Goal: Information Seeking & Learning: Learn about a topic

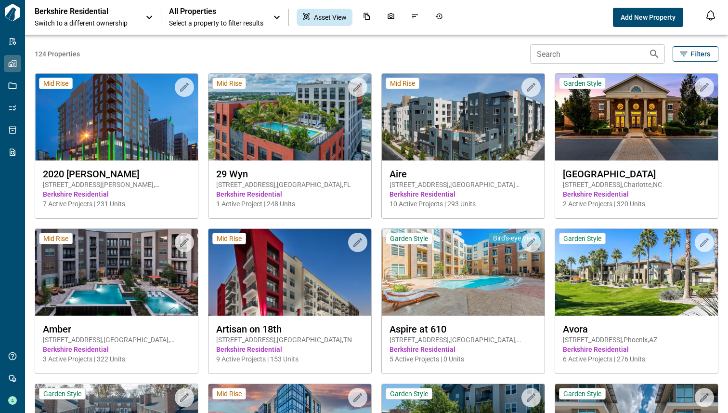
click at [124, 25] on span "Switch to a different ownership" at bounding box center [85, 23] width 101 height 10
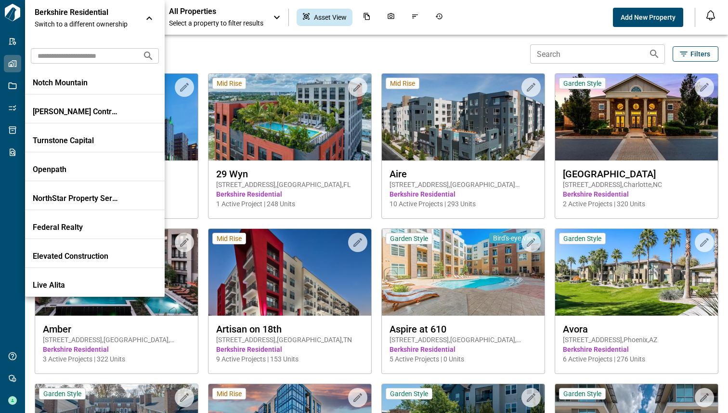
click at [76, 60] on input "text" at bounding box center [83, 56] width 104 height 18
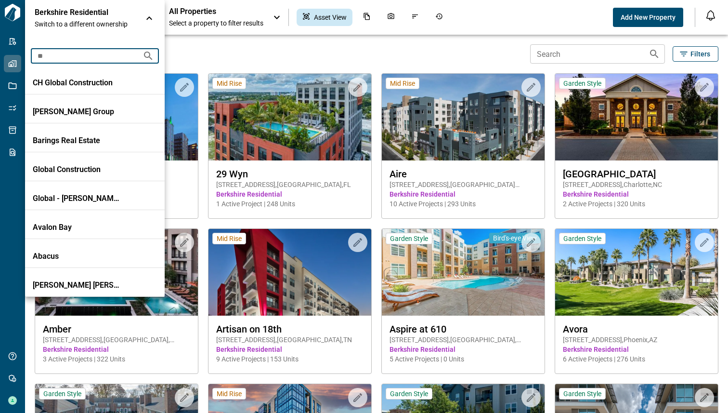
type input "*"
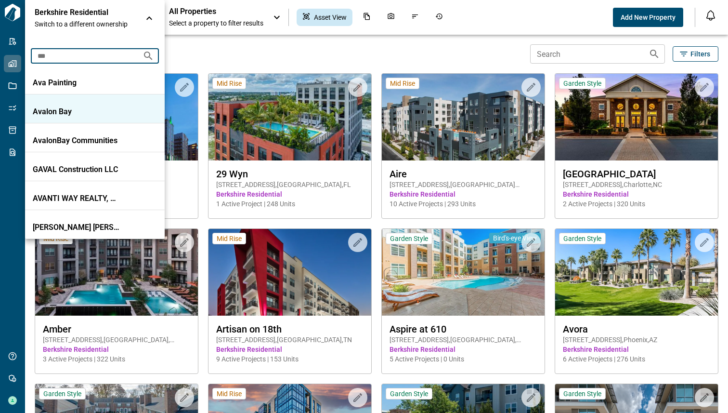
type input "***"
click at [43, 110] on p "Avalon Bay" at bounding box center [76, 112] width 87 height 10
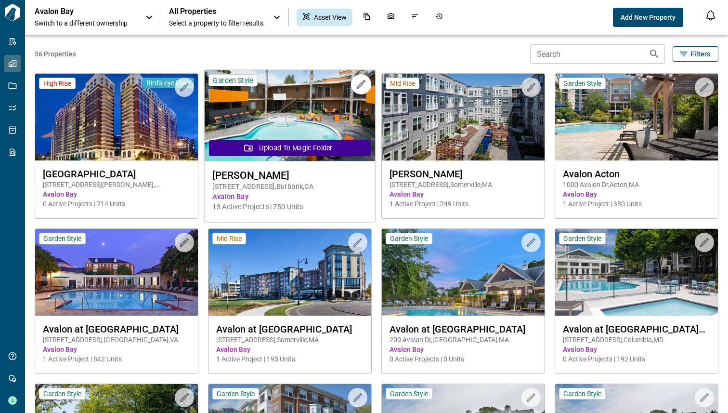
click at [298, 106] on img at bounding box center [290, 115] width 171 height 91
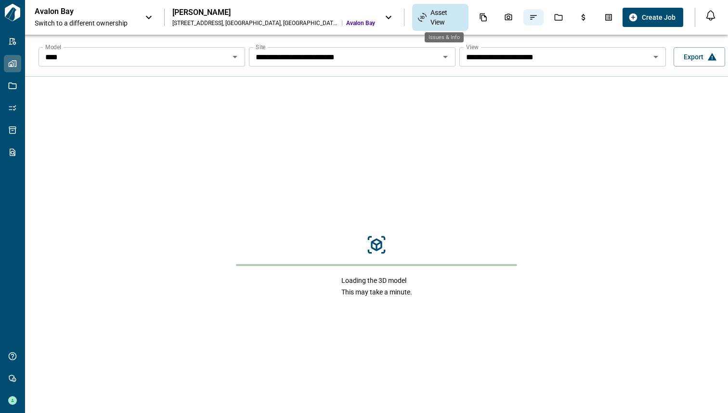
click at [529, 19] on icon "Issues & Info" at bounding box center [533, 17] width 9 height 9
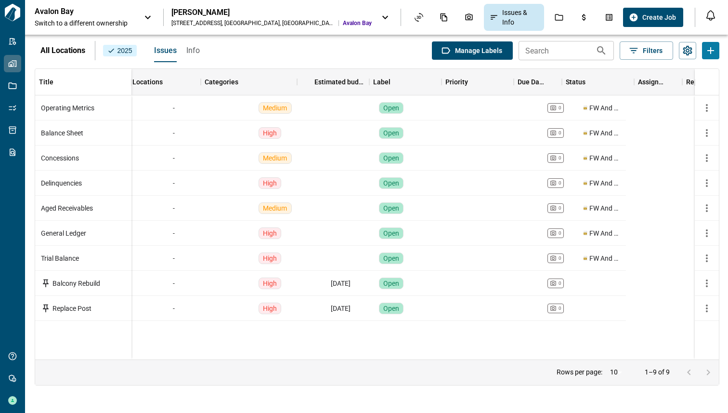
scroll to position [0, 424]
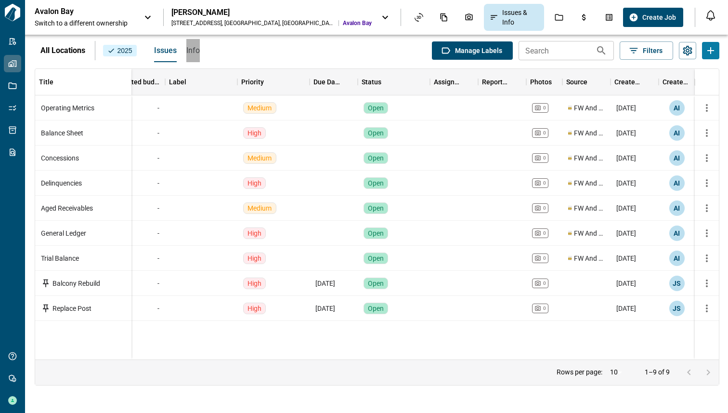
click at [194, 53] on span "Info" at bounding box center [192, 51] width 13 height 10
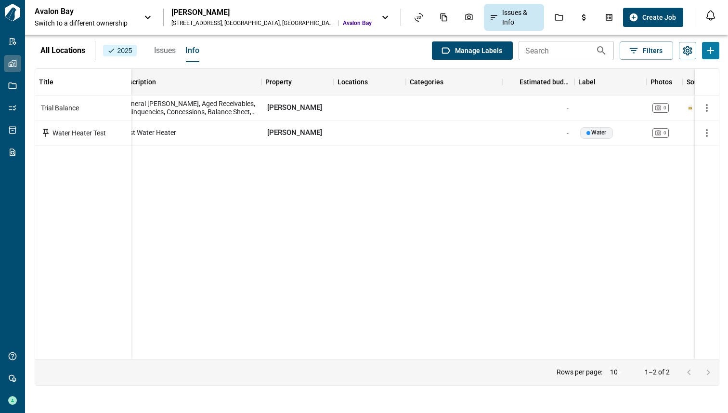
scroll to position [0, 0]
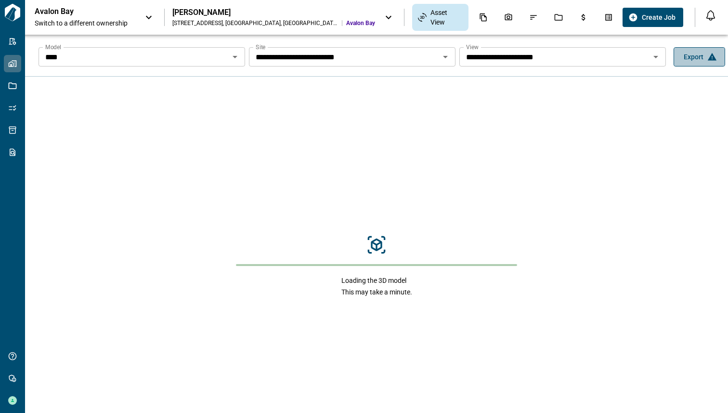
click at [700, 56] on button "Export" at bounding box center [700, 56] width 52 height 19
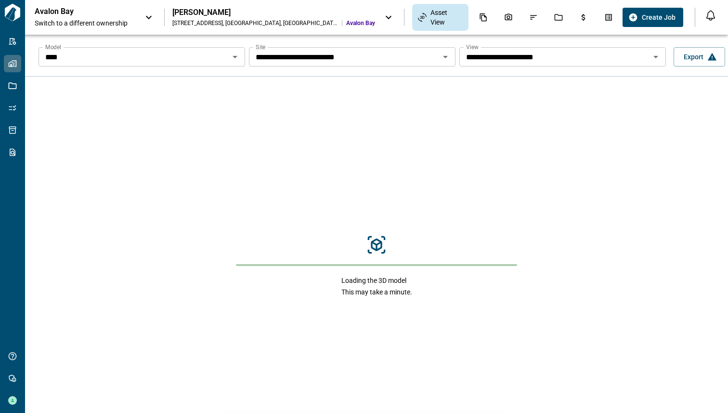
click at [131, 20] on span "Switch to a different ownership" at bounding box center [85, 23] width 101 height 10
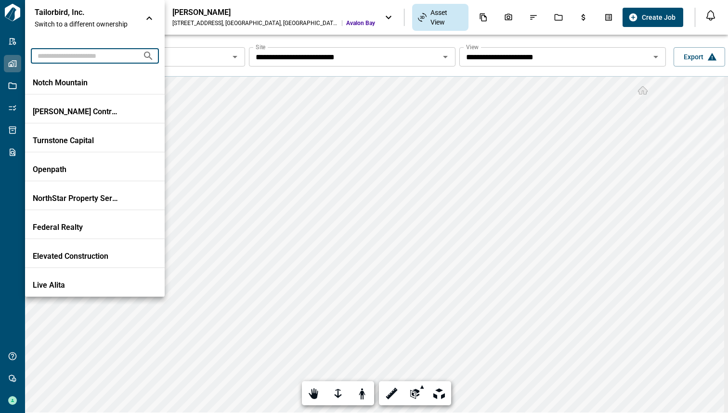
click at [91, 58] on input "text" at bounding box center [83, 56] width 104 height 18
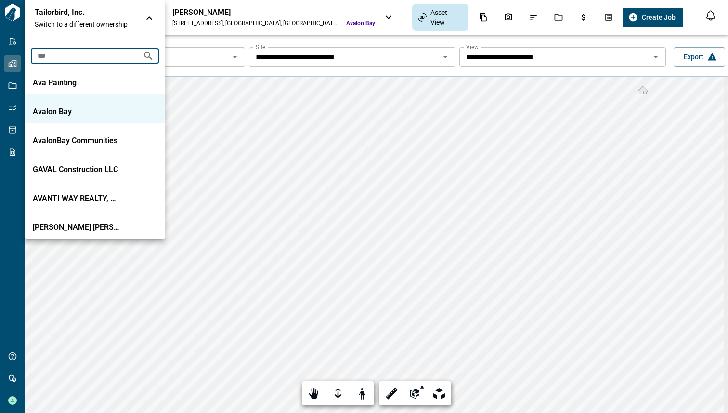
type input "***"
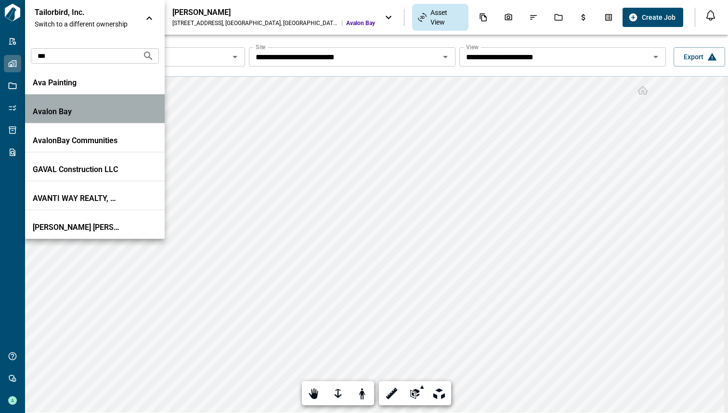
click at [45, 104] on li "Avalon Bay" at bounding box center [95, 108] width 140 height 29
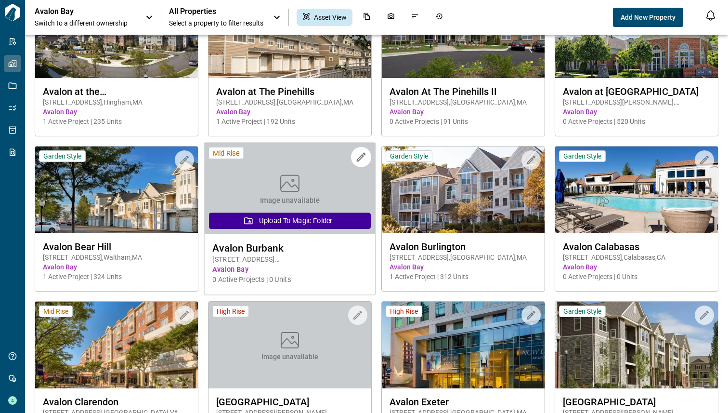
scroll to position [552, 0]
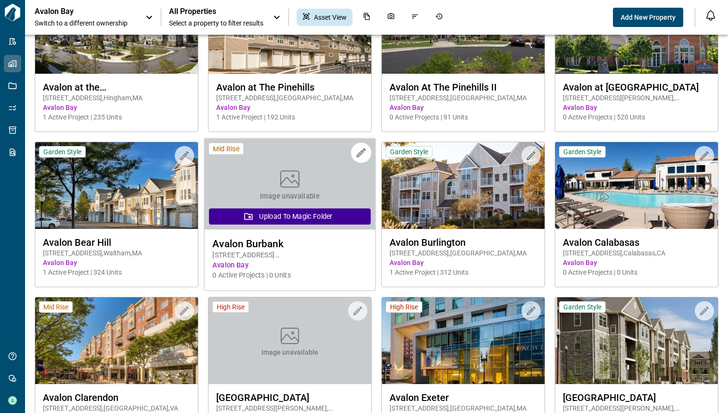
click at [291, 192] on span "Image unavailable" at bounding box center [290, 196] width 60 height 10
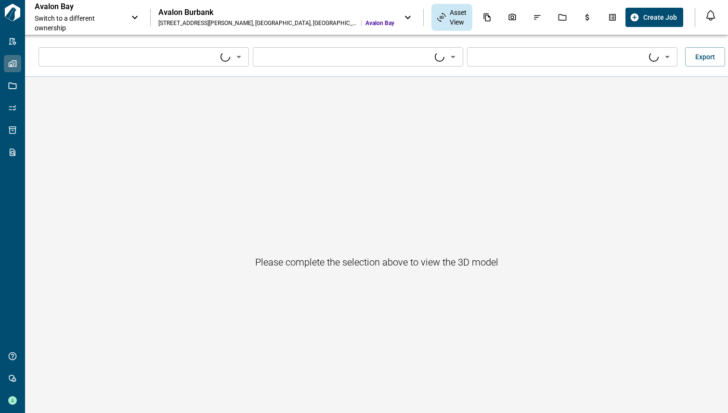
type input "****"
click at [230, 59] on input "Model" at bounding box center [135, 56] width 189 height 13
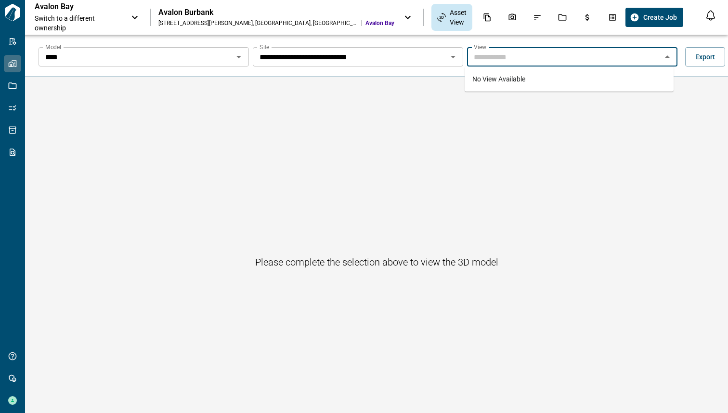
click at [385, 78] on div "Please complete the selection above to view the 3D model" at bounding box center [376, 262] width 703 height 371
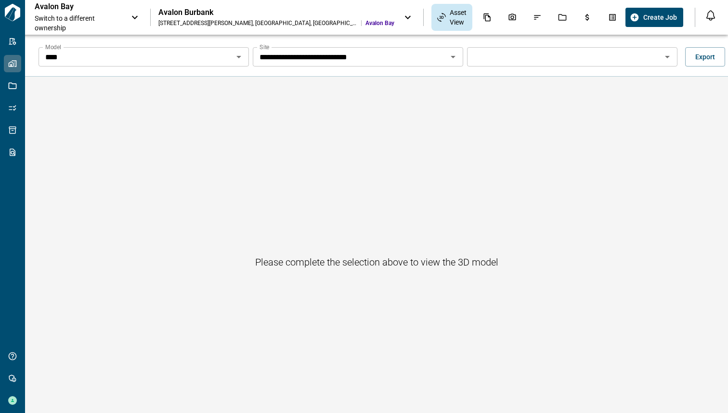
click at [402, 15] on icon at bounding box center [408, 18] width 12 height 12
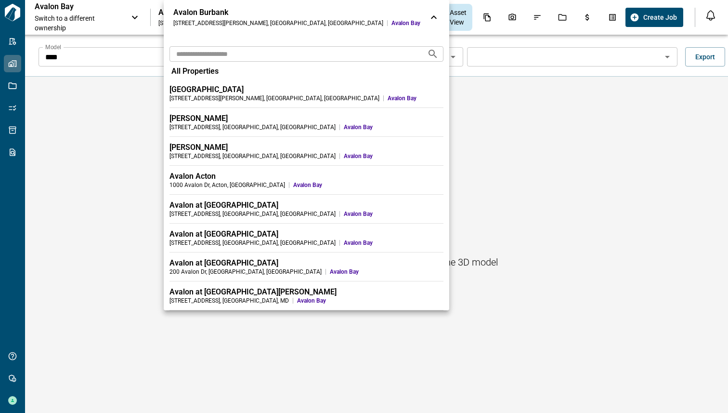
click at [428, 15] on icon at bounding box center [434, 18] width 12 height 12
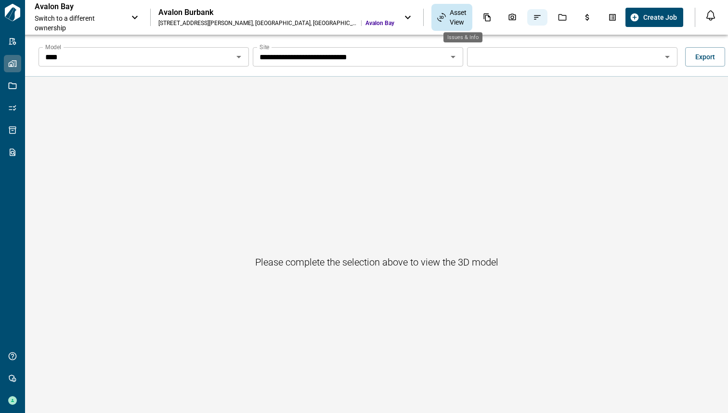
click at [533, 18] on icon "Issues & Info" at bounding box center [537, 17] width 9 height 9
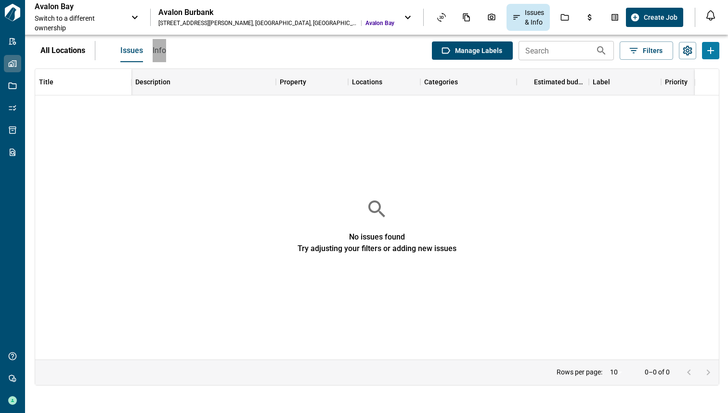
click at [159, 56] on button "Info" at bounding box center [159, 50] width 13 height 23
click at [132, 56] on button "Issues" at bounding box center [131, 50] width 22 height 23
click at [561, 19] on icon "Jobs" at bounding box center [565, 17] width 9 height 9
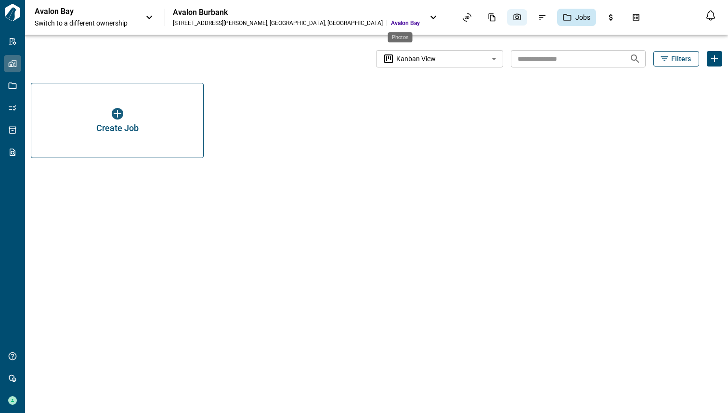
click at [514, 17] on icon "Photos" at bounding box center [517, 17] width 7 height 7
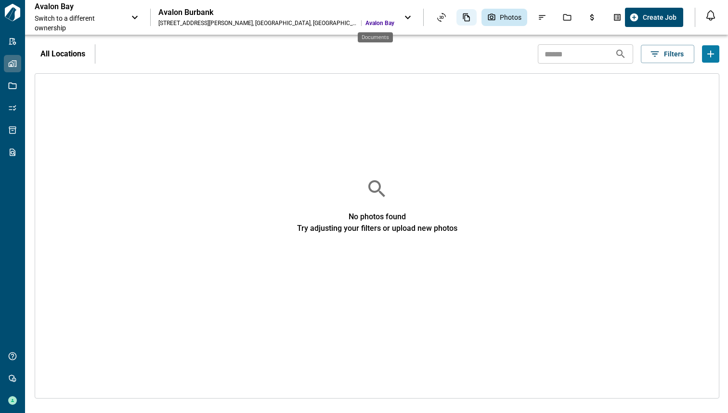
click at [462, 14] on icon "Documents" at bounding box center [466, 17] width 9 height 9
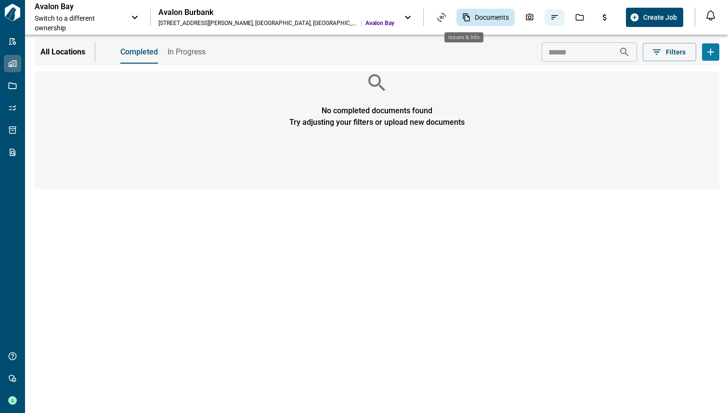
click at [551, 18] on icon "Issues & Info" at bounding box center [555, 17] width 9 height 9
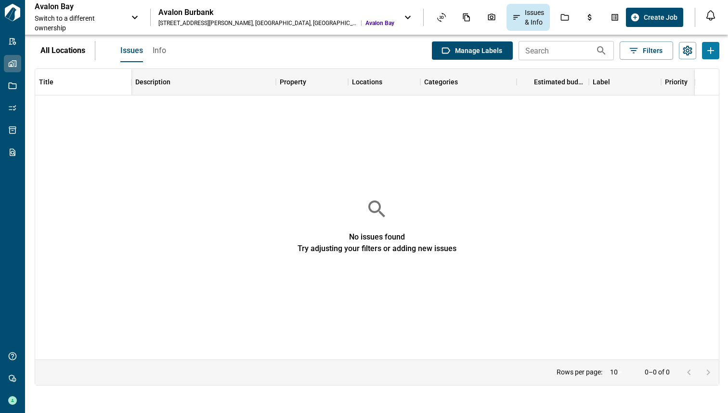
click at [119, 12] on p "Avalon Bay" at bounding box center [78, 7] width 87 height 10
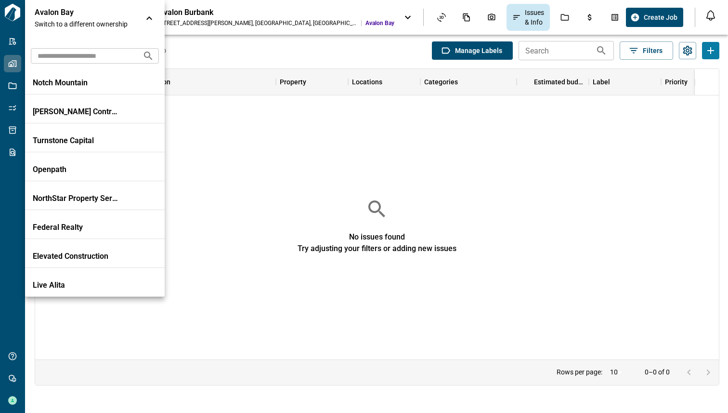
click at [217, 53] on div at bounding box center [364, 206] width 728 height 413
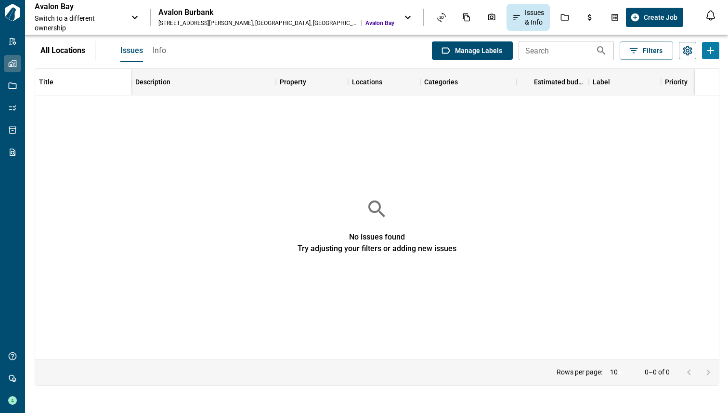
click at [226, 22] on div "[STREET_ADDRESS][PERSON_NAME]" at bounding box center [258, 23] width 199 height 8
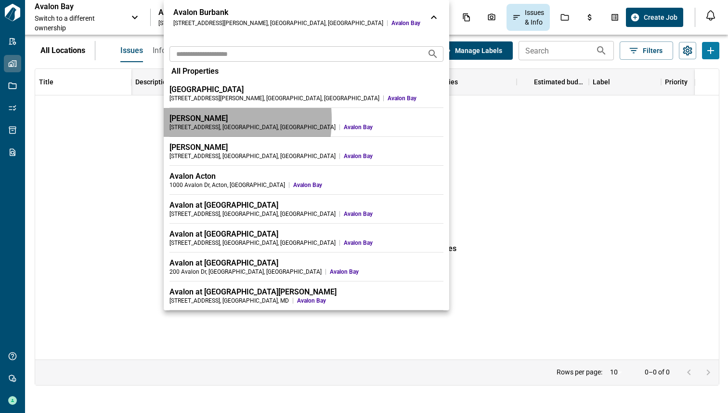
click at [192, 119] on div "[PERSON_NAME]" at bounding box center [307, 119] width 274 height 10
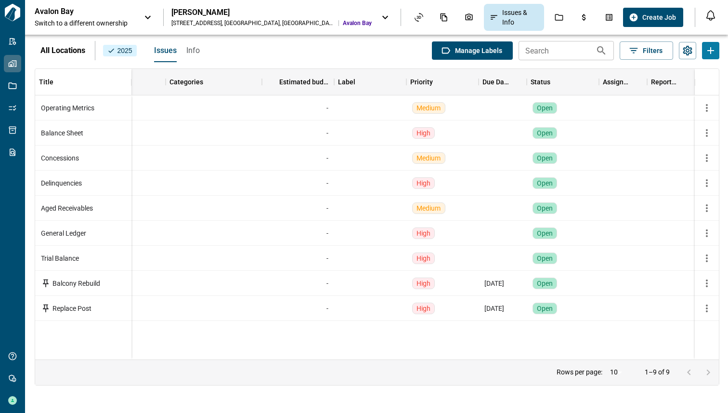
scroll to position [0, 424]
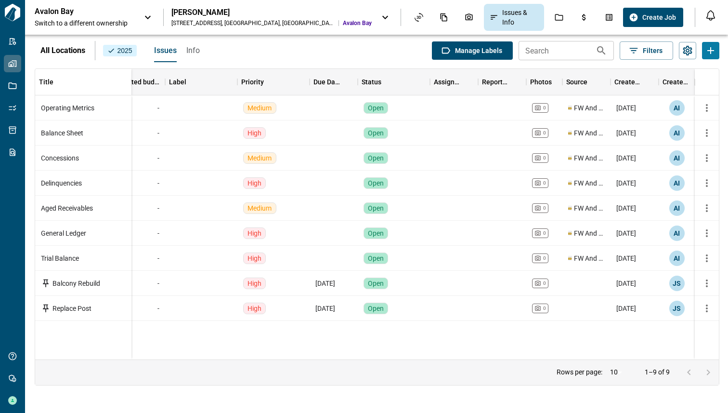
click at [200, 52] on div "All Locations 2025 Issues Info Manage Labels Search Search Filters" at bounding box center [377, 51] width 685 height 24
click at [194, 51] on span "Info" at bounding box center [192, 51] width 13 height 10
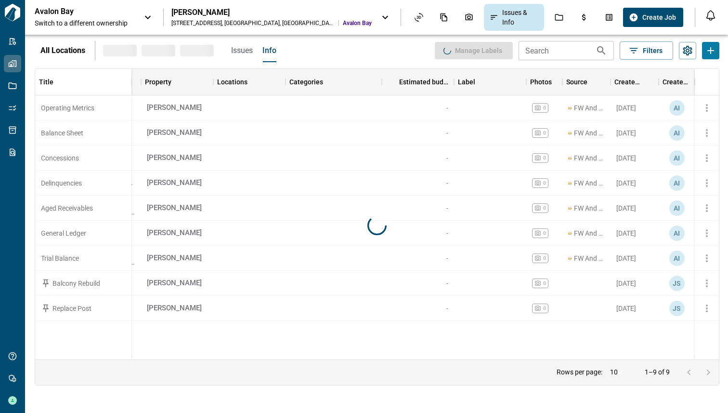
scroll to position [0, 135]
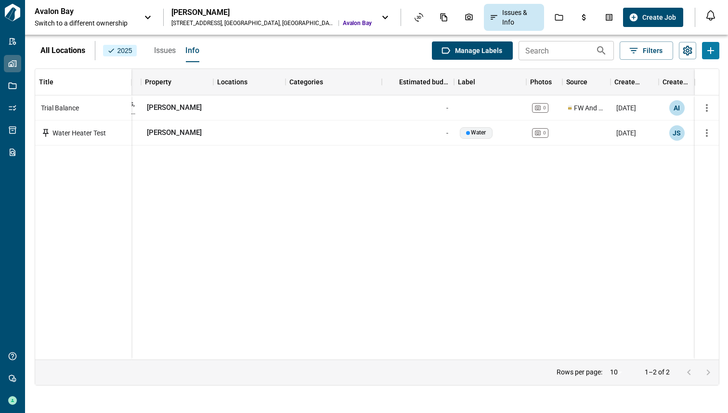
click at [163, 50] on span "Issues" at bounding box center [165, 51] width 22 height 10
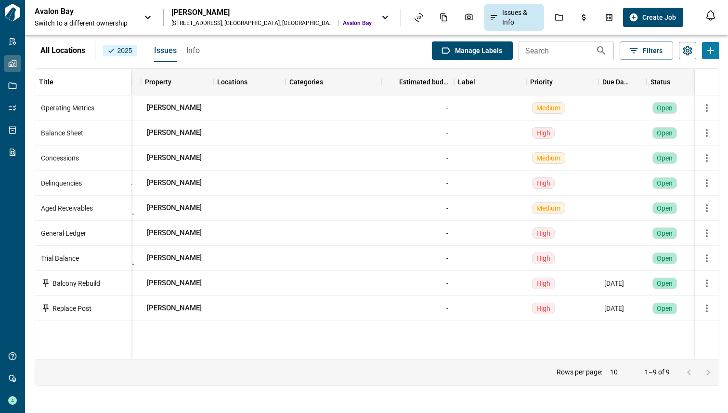
click at [206, 18] on div "[PERSON_NAME] [STREET_ADDRESS]" at bounding box center [272, 17] width 200 height 19
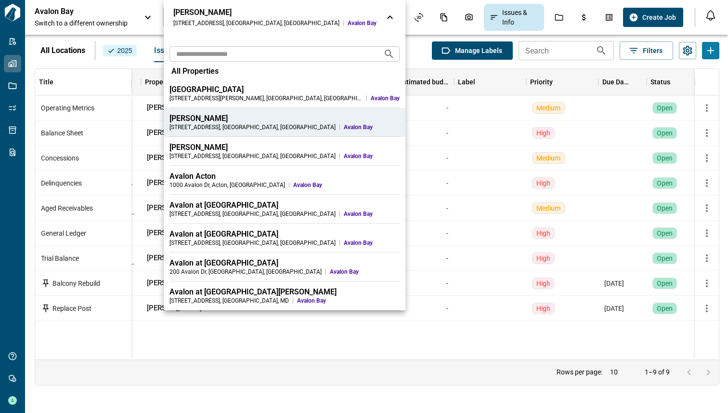
click at [216, 57] on input "text" at bounding box center [273, 54] width 206 height 18
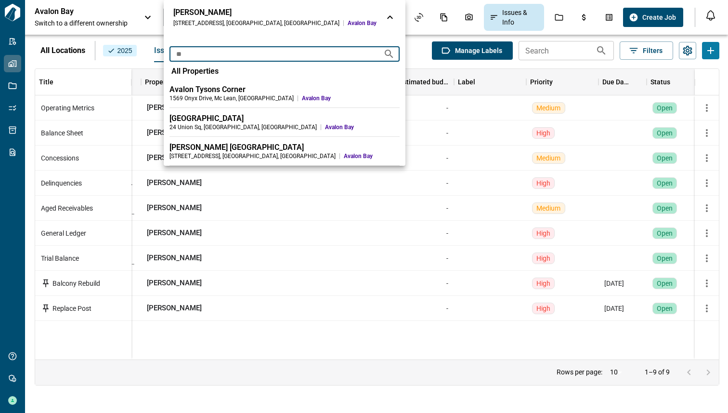
type input "**"
click at [211, 86] on div "Avalon Tysons Corner" at bounding box center [285, 90] width 230 height 10
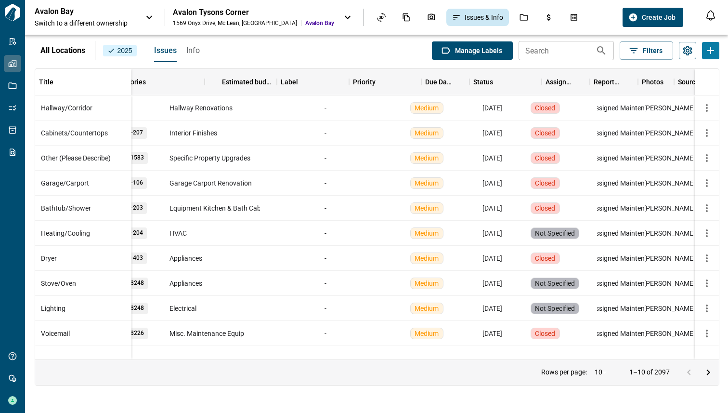
scroll to position [0, 424]
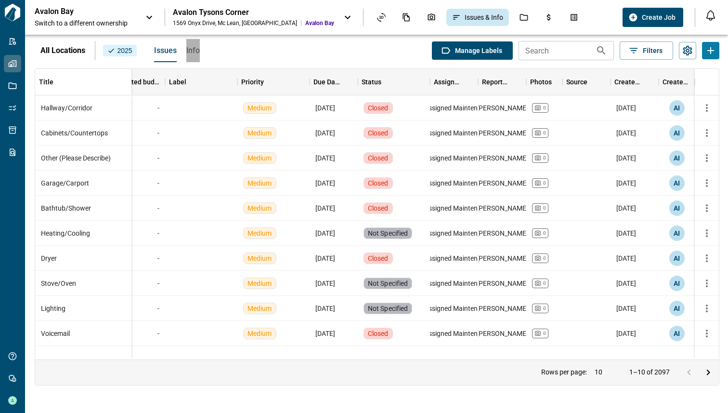
click at [186, 50] on span "Info" at bounding box center [192, 51] width 13 height 10
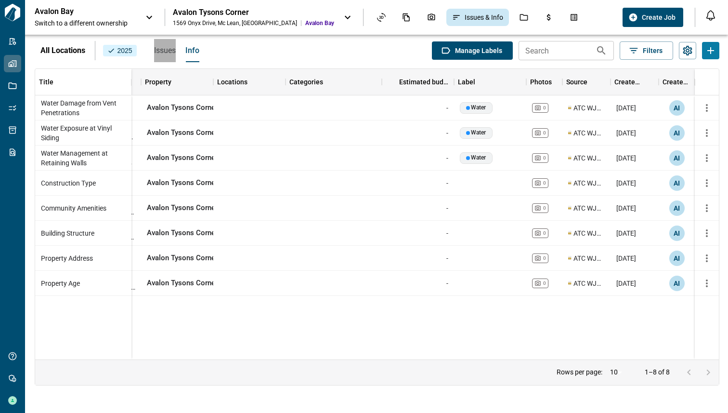
click at [160, 48] on span "Issues" at bounding box center [165, 51] width 22 height 10
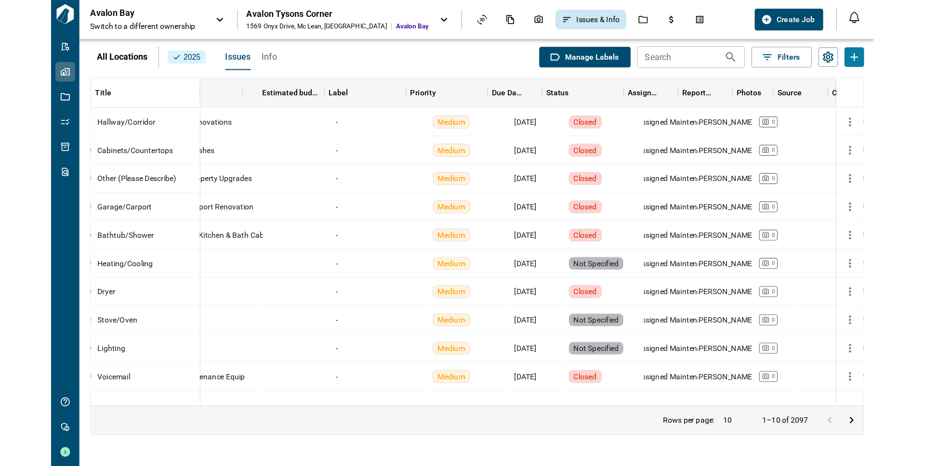
scroll to position [0, 347]
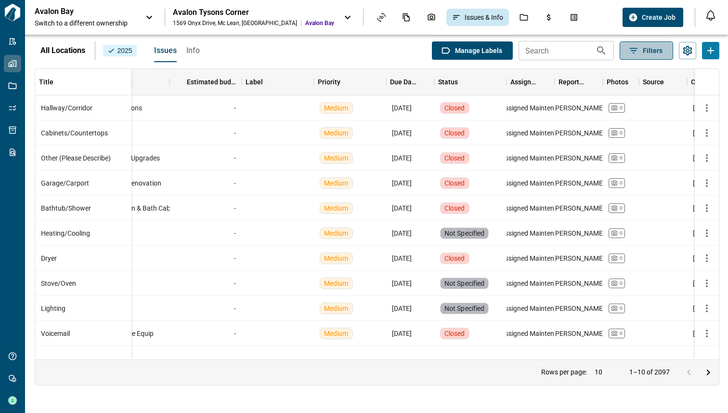
click at [637, 53] on icon "button" at bounding box center [634, 50] width 11 height 11
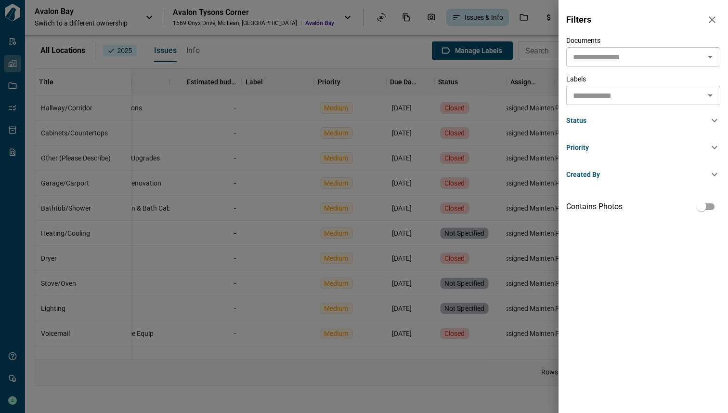
click at [605, 122] on div "Status" at bounding box center [638, 121] width 143 height 10
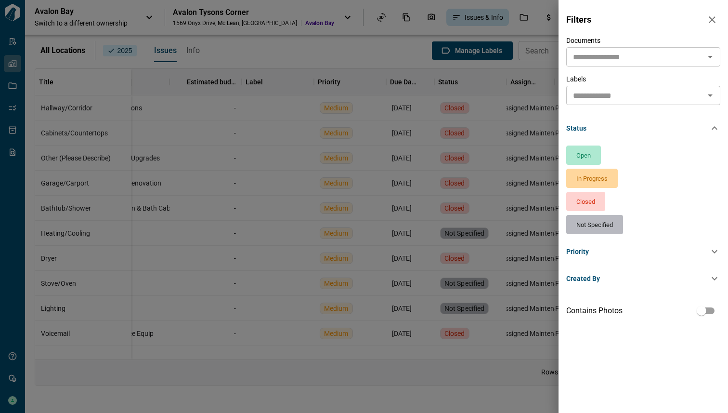
click at [605, 122] on div "Status" at bounding box center [644, 128] width 154 height 31
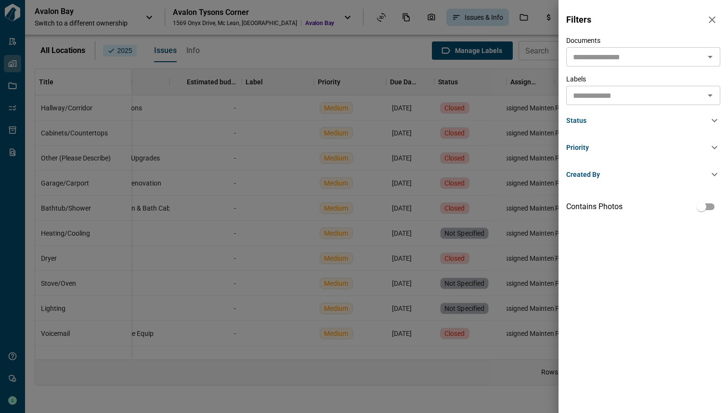
click at [597, 148] on div "Priority" at bounding box center [638, 148] width 143 height 10
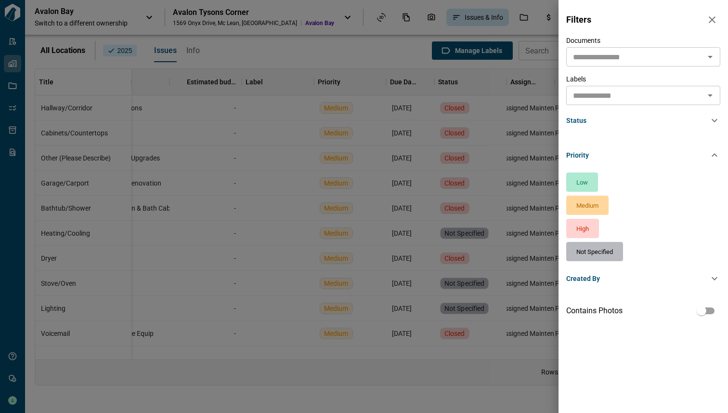
click at [594, 153] on div "Priority" at bounding box center [638, 155] width 143 height 10
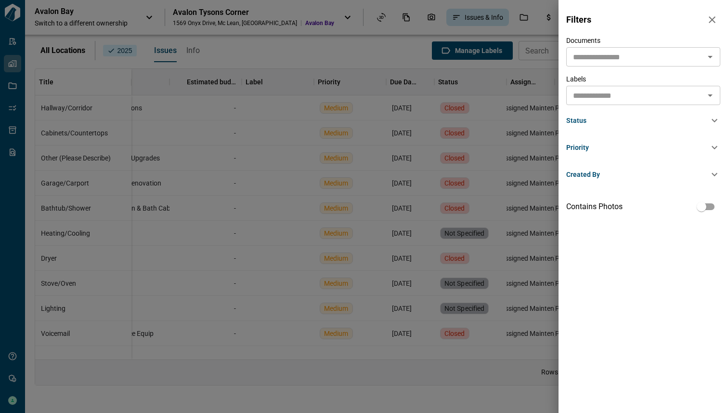
click at [539, 76] on div at bounding box center [364, 206] width 728 height 413
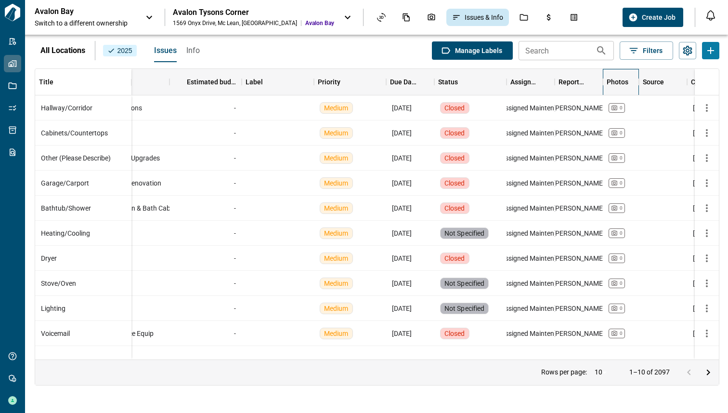
click at [621, 83] on div "Photos" at bounding box center [618, 82] width 22 height 26
click at [625, 82] on div "Photos" at bounding box center [618, 82] width 22 height 26
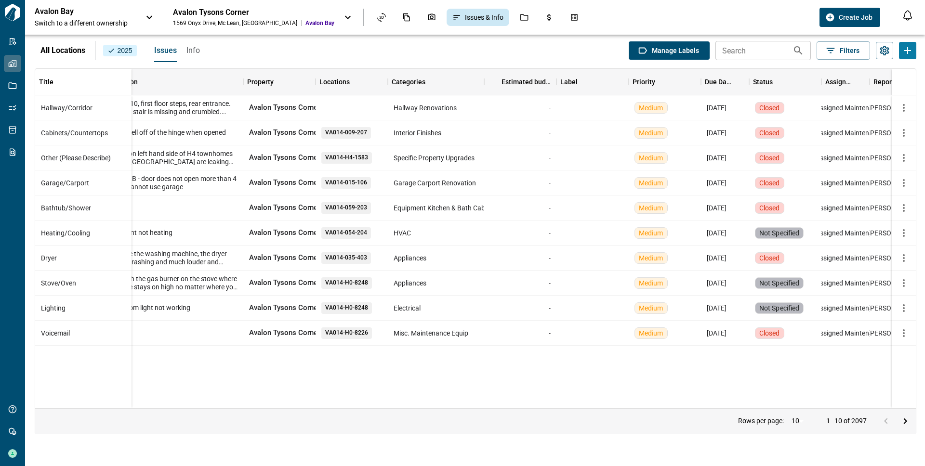
scroll to position [0, 0]
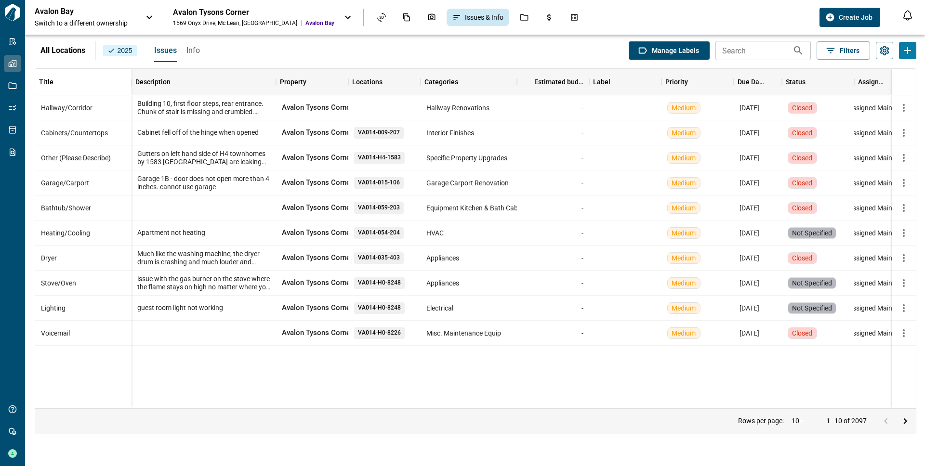
click at [537, 48] on div "All Locations 2025 Issues Info Manage Labels Search Search Filters" at bounding box center [476, 51] width 882 height 24
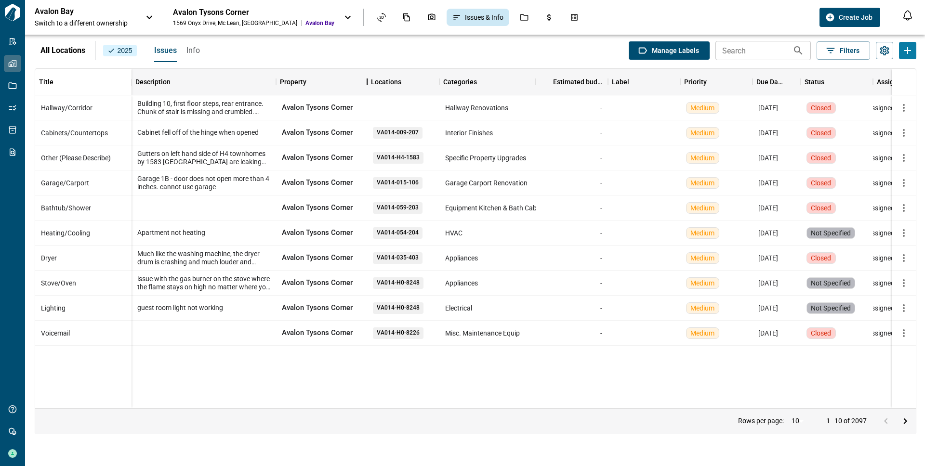
drag, startPoint x: 348, startPoint y: 78, endPoint x: 367, endPoint y: 78, distance: 18.8
click at [367, 78] on div "Property" at bounding box center [367, 82] width 12 height 26
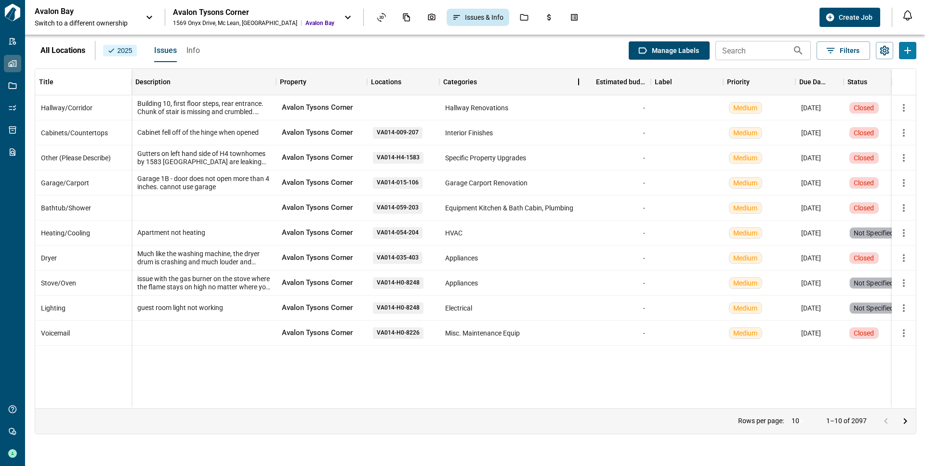
drag, startPoint x: 535, startPoint y: 79, endPoint x: 578, endPoint y: 84, distance: 43.2
click at [578, 84] on div "Categories" at bounding box center [579, 82] width 12 height 26
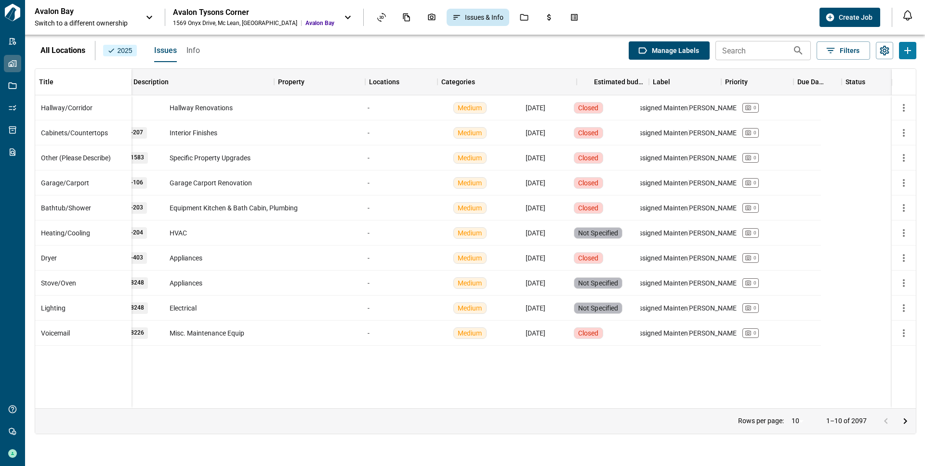
scroll to position [0, 289]
